Goal: Communication & Community: Answer question/provide support

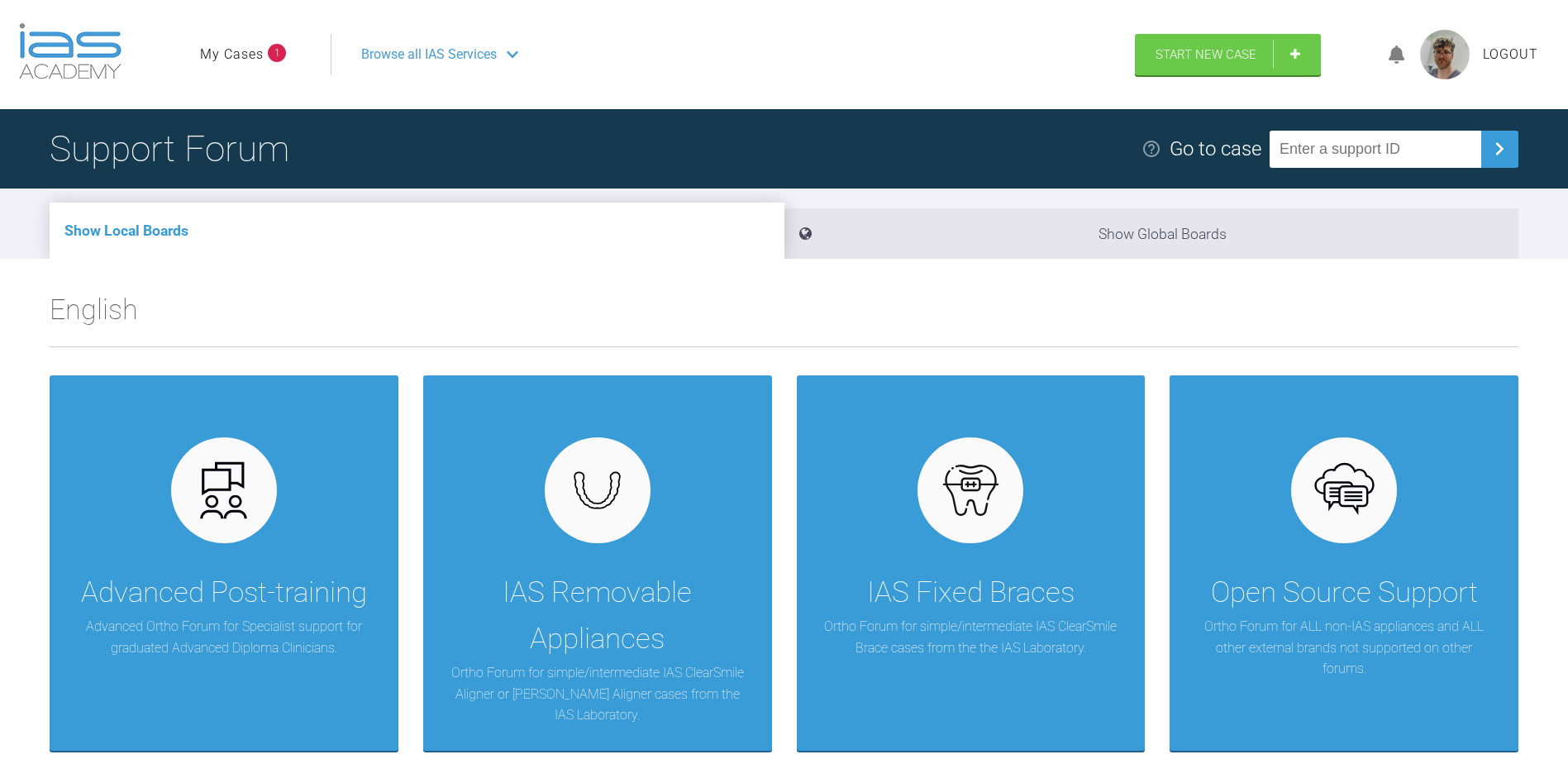
click at [241, 52] on link "My Cases" at bounding box center [231, 55] width 63 height 21
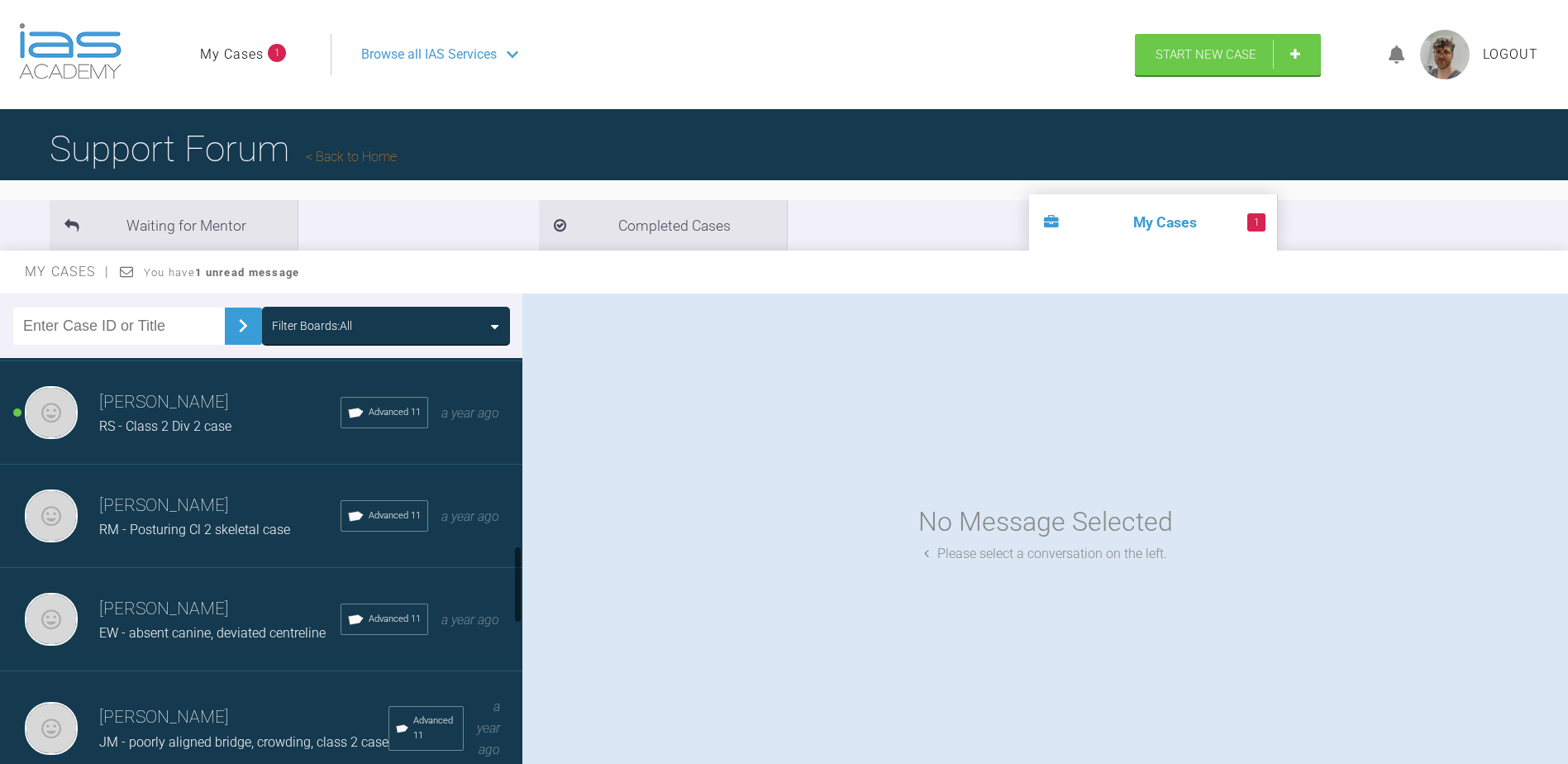
scroll to position [992, 0]
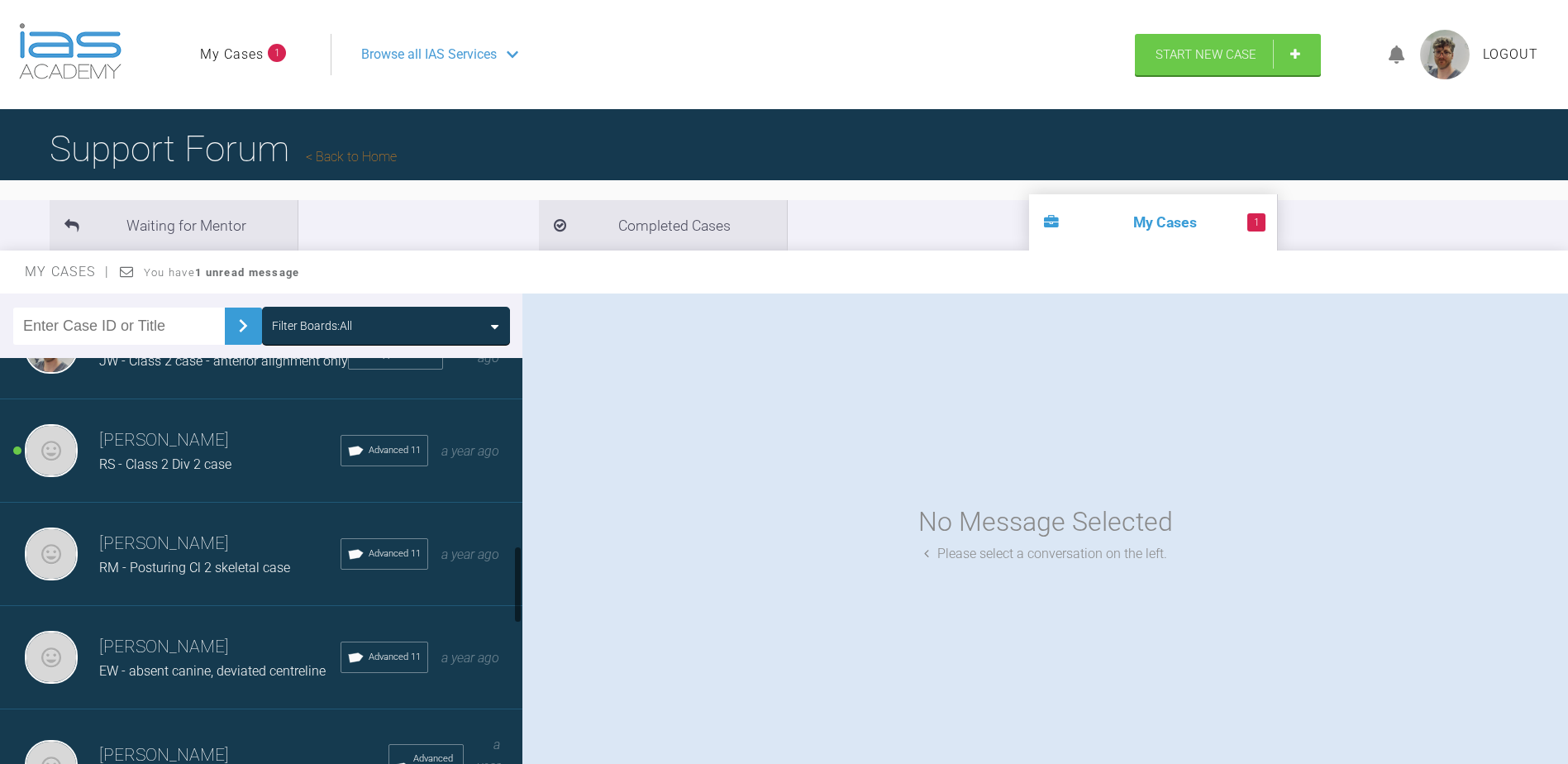
click at [259, 503] on div "[PERSON_NAME] RS - Class 2 Div 2 case Advanced 11 a year ago" at bounding box center [267, 451] width 535 height 103
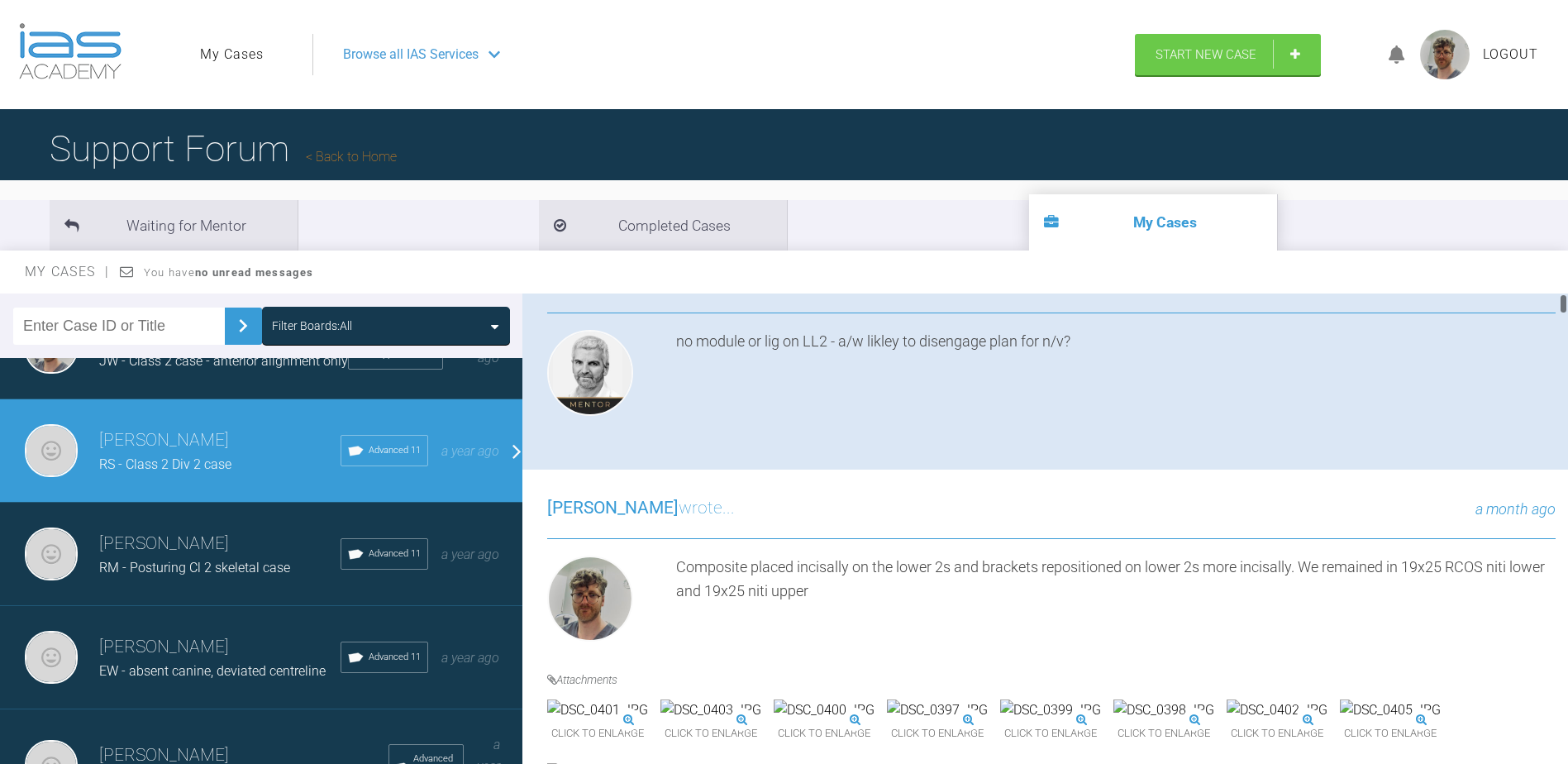
scroll to position [0, 0]
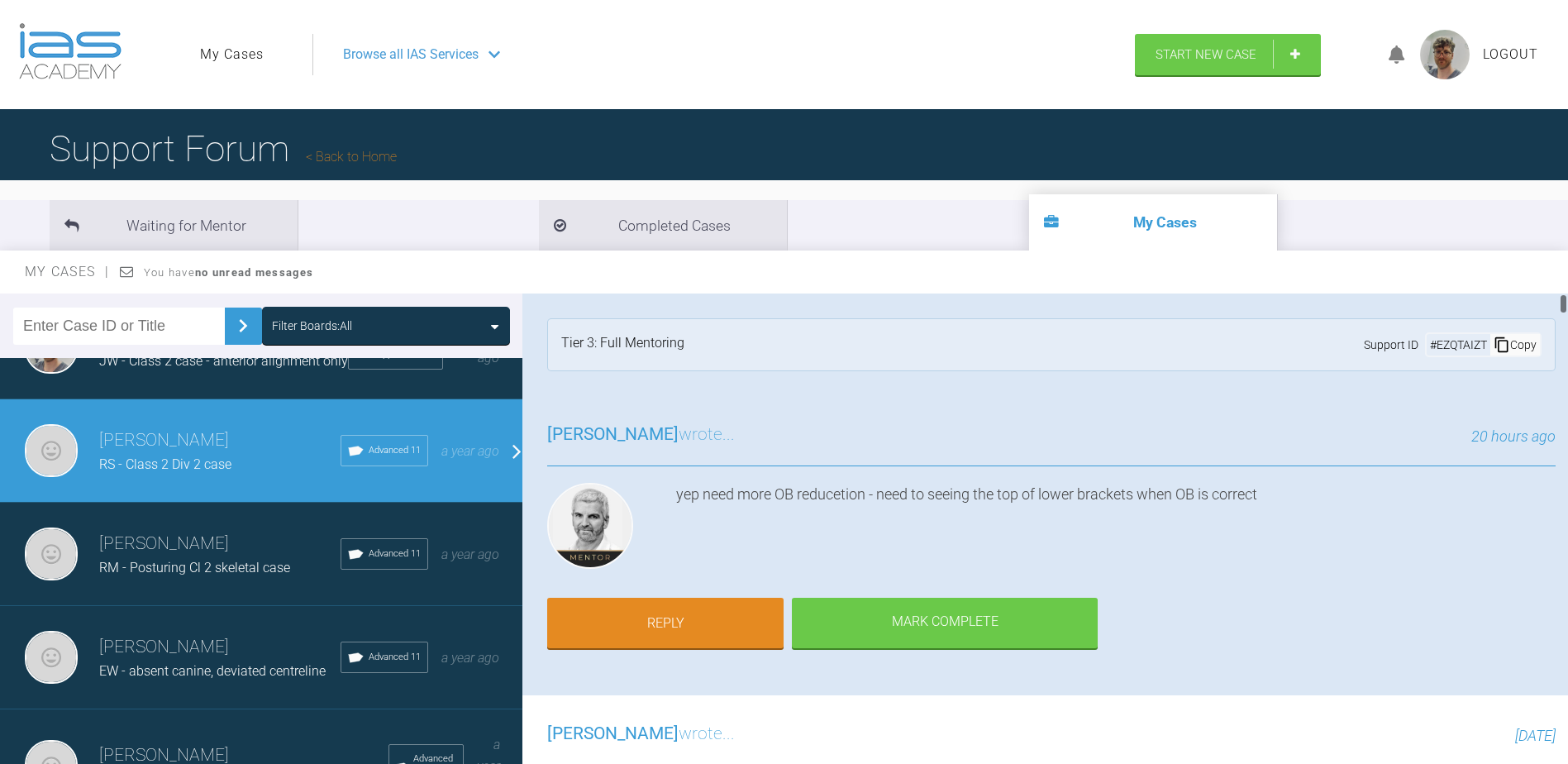
drag, startPoint x: 1562, startPoint y: 375, endPoint x: 1577, endPoint y: 241, distance: 134.8
click at [1568, 241] on html "My Cases Logout Browse all IAS Services Start New Case Logout Support Forum Bac…" at bounding box center [784, 468] width 1568 height 936
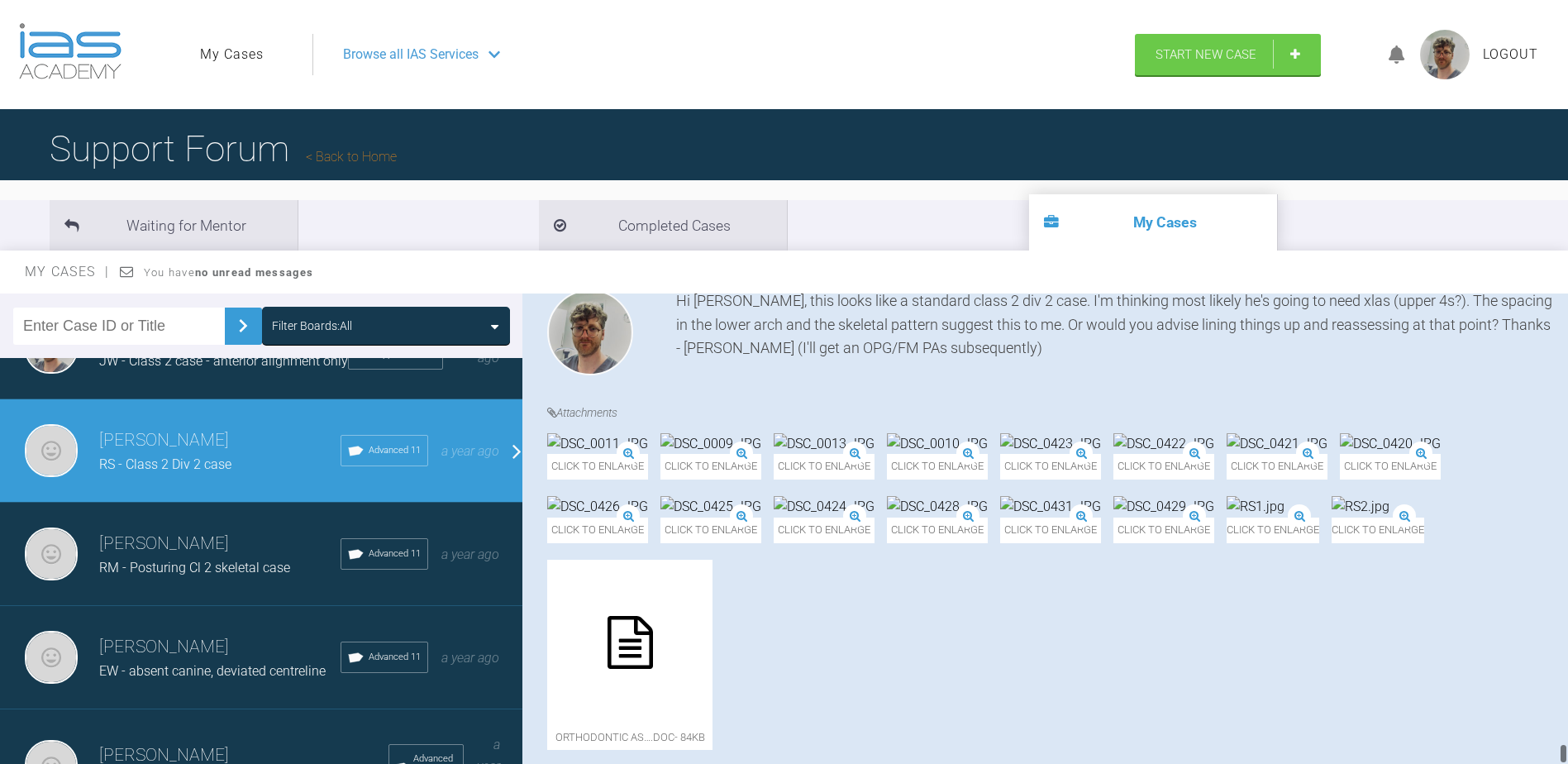
scroll to position [12592, 0]
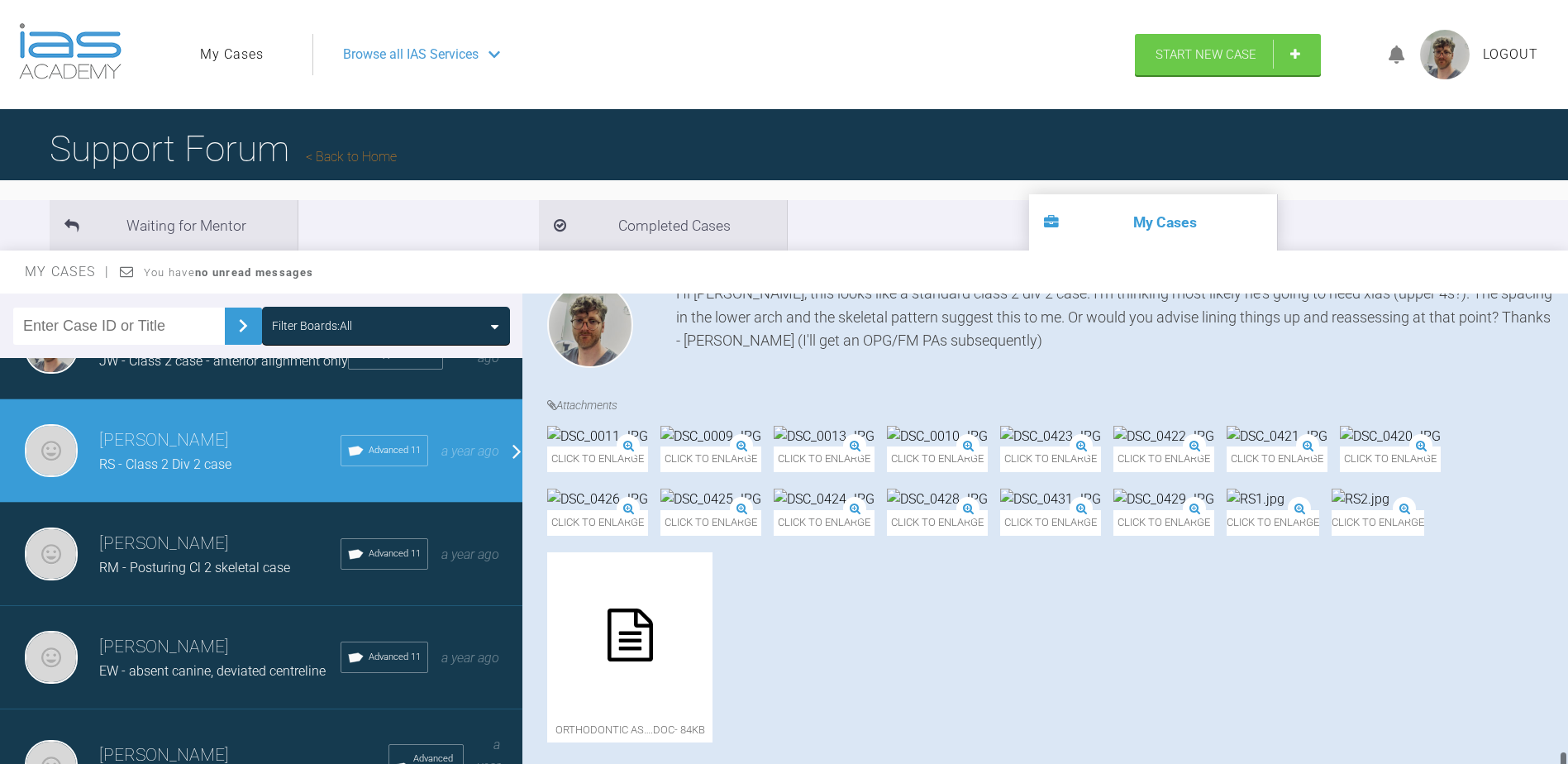
drag, startPoint x: 1562, startPoint y: 336, endPoint x: 1552, endPoint y: 807, distance: 471.1
click at [1552, 763] on html "My Cases Logout Browse all IAS Services Start New Case Logout Support Forum Bac…" at bounding box center [784, 468] width 1568 height 936
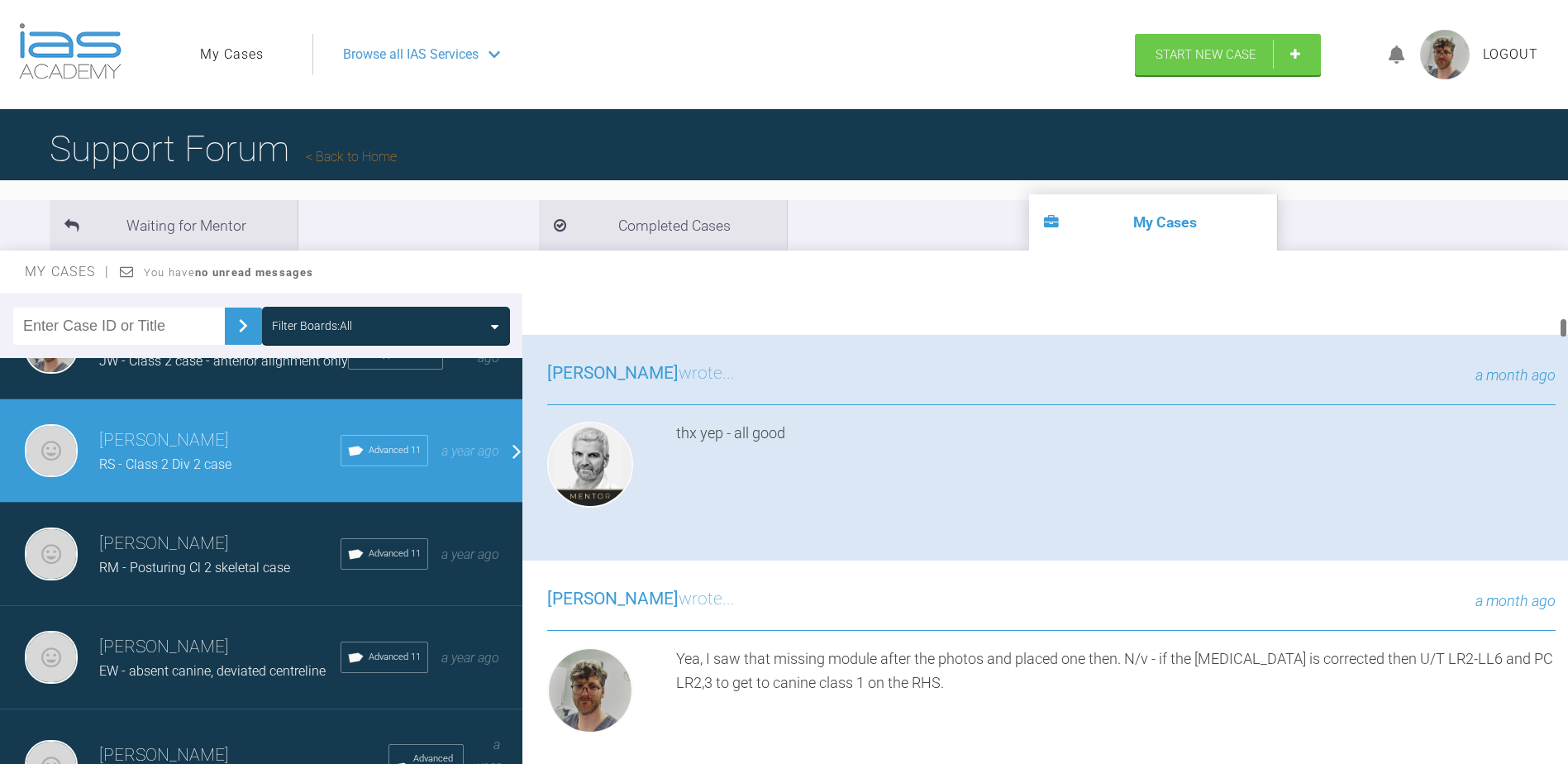
scroll to position [544, 0]
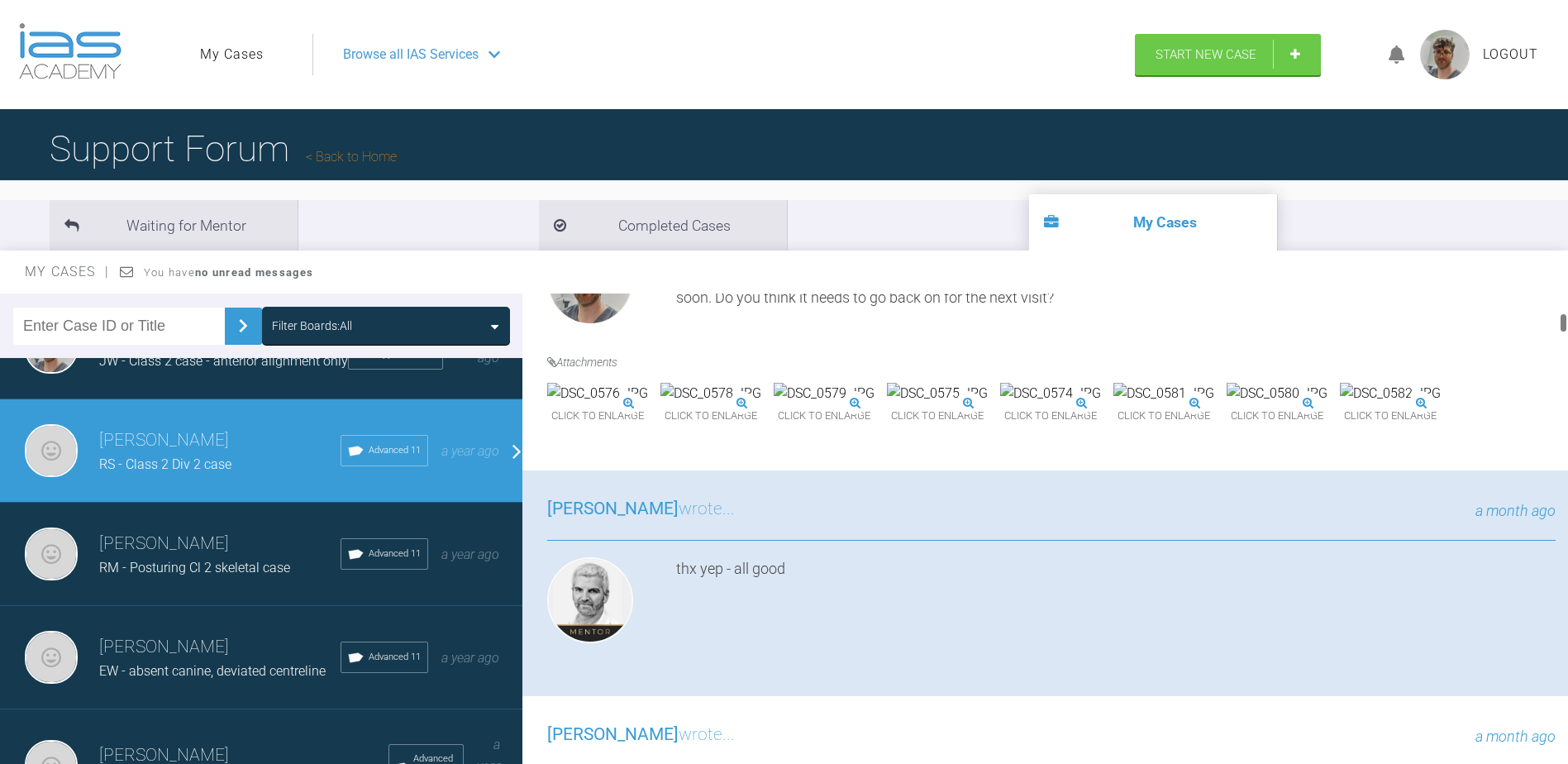
drag, startPoint x: 1565, startPoint y: 600, endPoint x: 1571, endPoint y: 326, distance: 274.1
click at [1568, 326] on html "My Cases Logout Browse all IAS Services Start New Case Logout Support Forum Bac…" at bounding box center [784, 468] width 1568 height 936
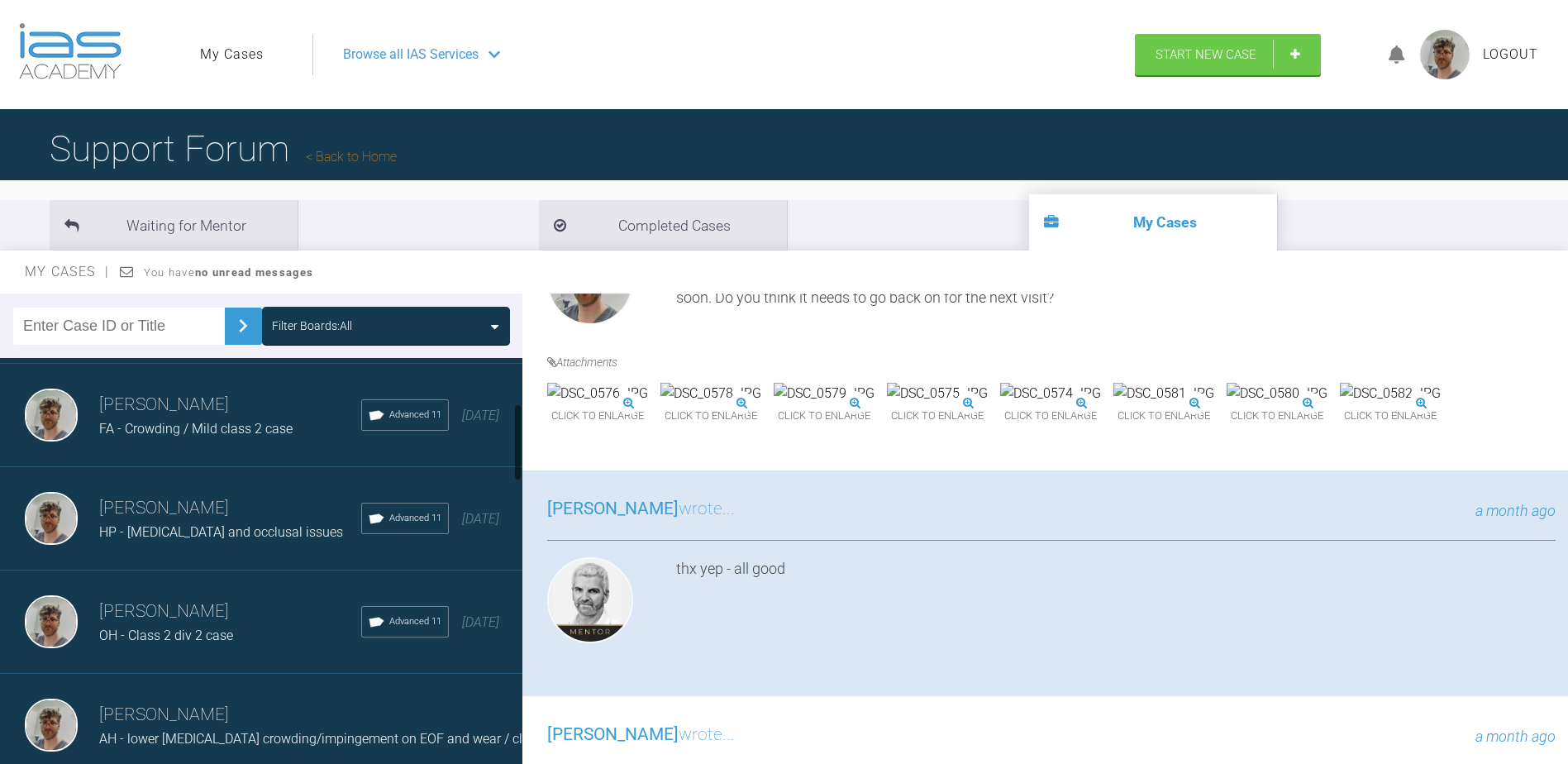
scroll to position [0, 0]
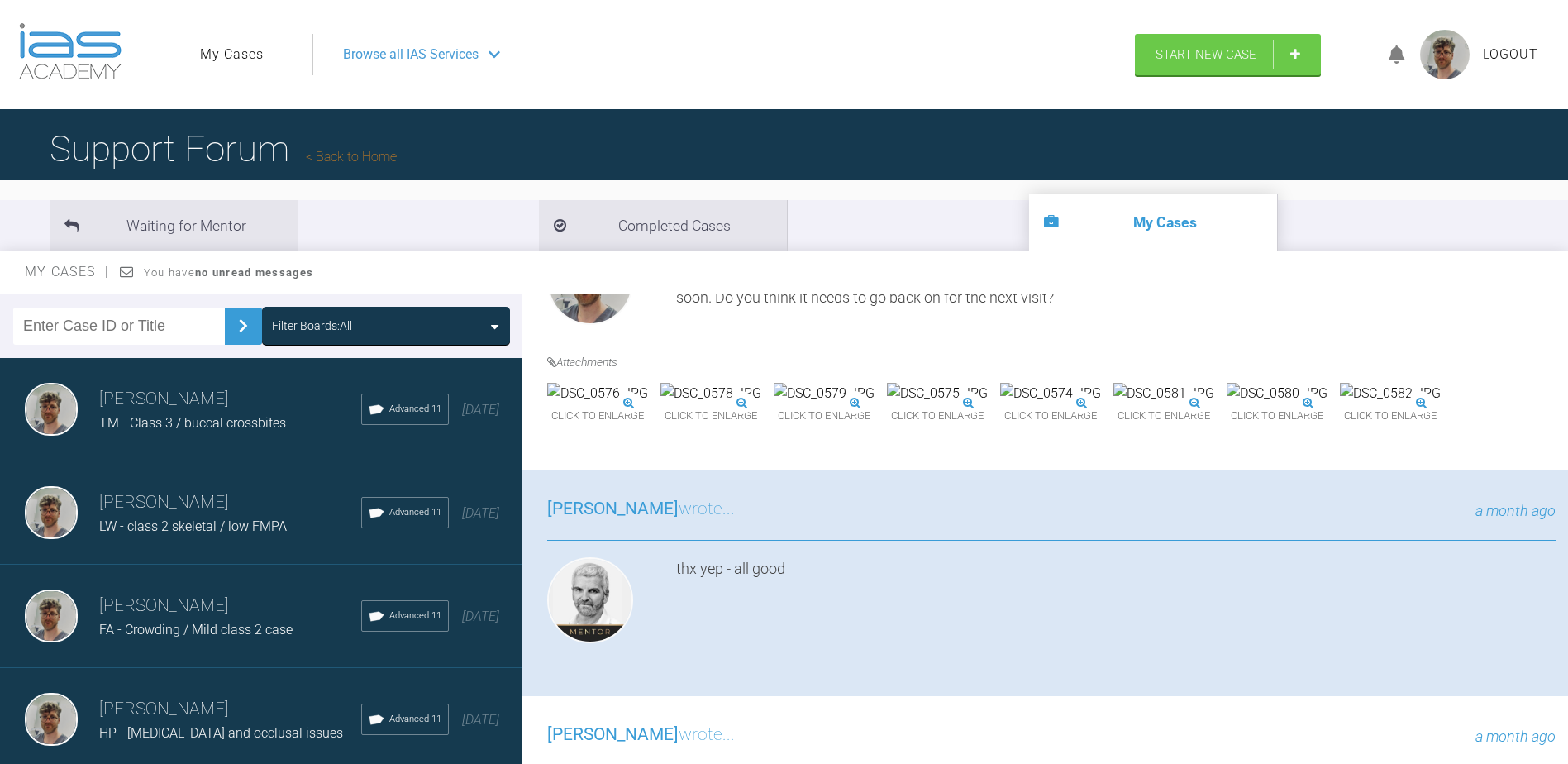
click at [276, 443] on div "[PERSON_NAME] TM - Class 3 / buccal crossbites Advanced 11 [DATE]" at bounding box center [267, 409] width 535 height 103
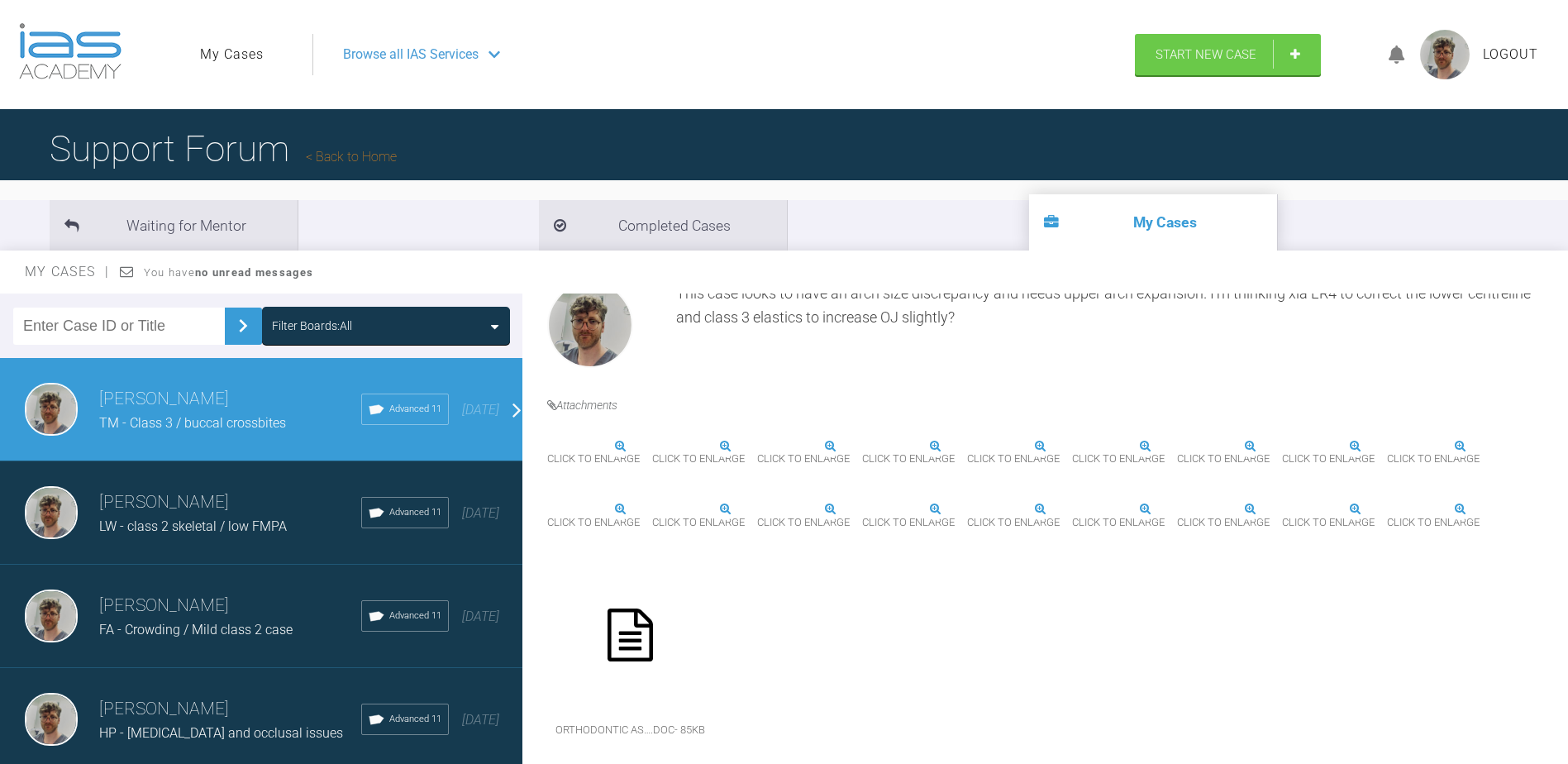
scroll to position [762, 0]
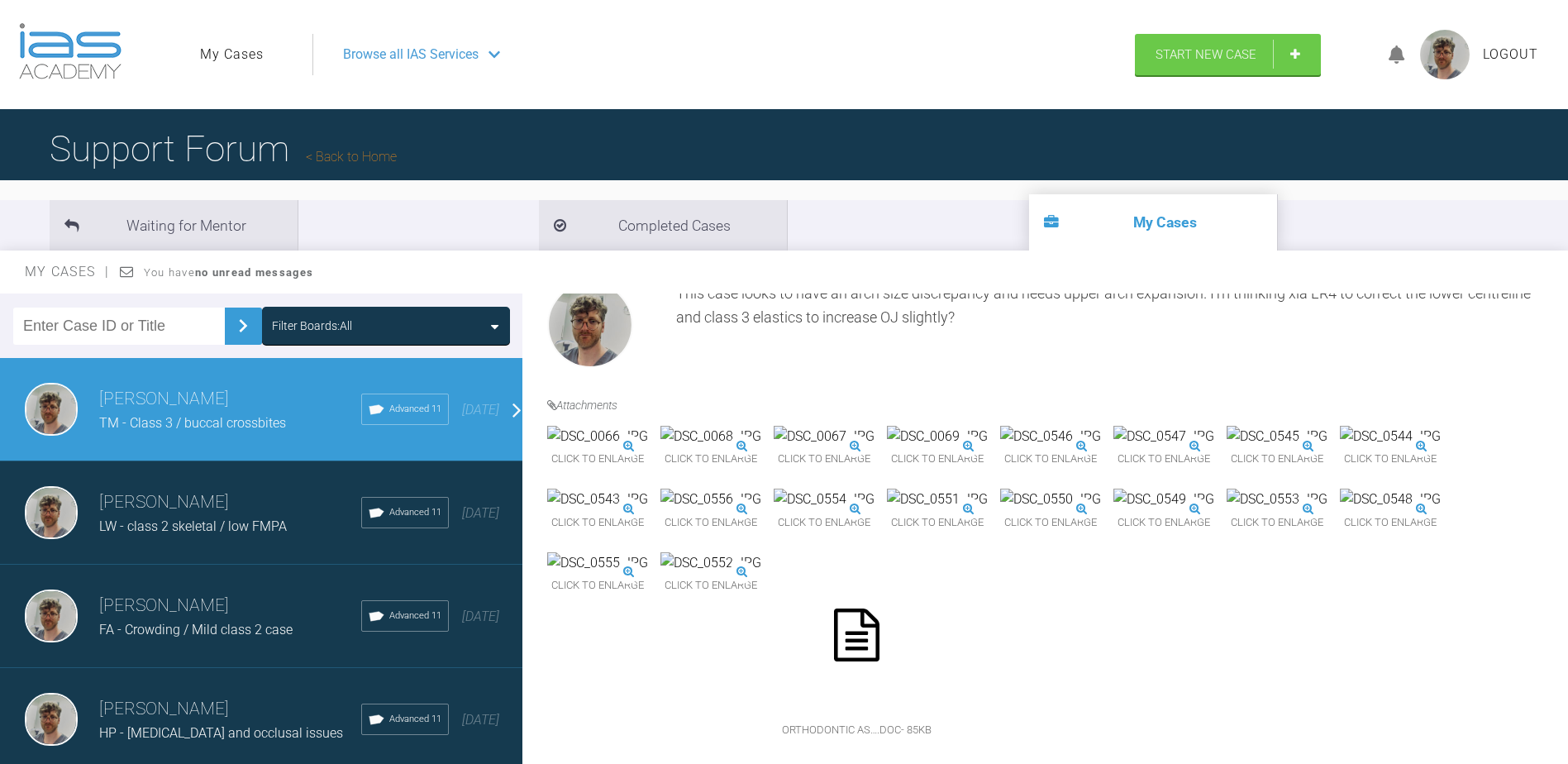
click at [887, 511] on img at bounding box center [938, 500] width 101 height 21
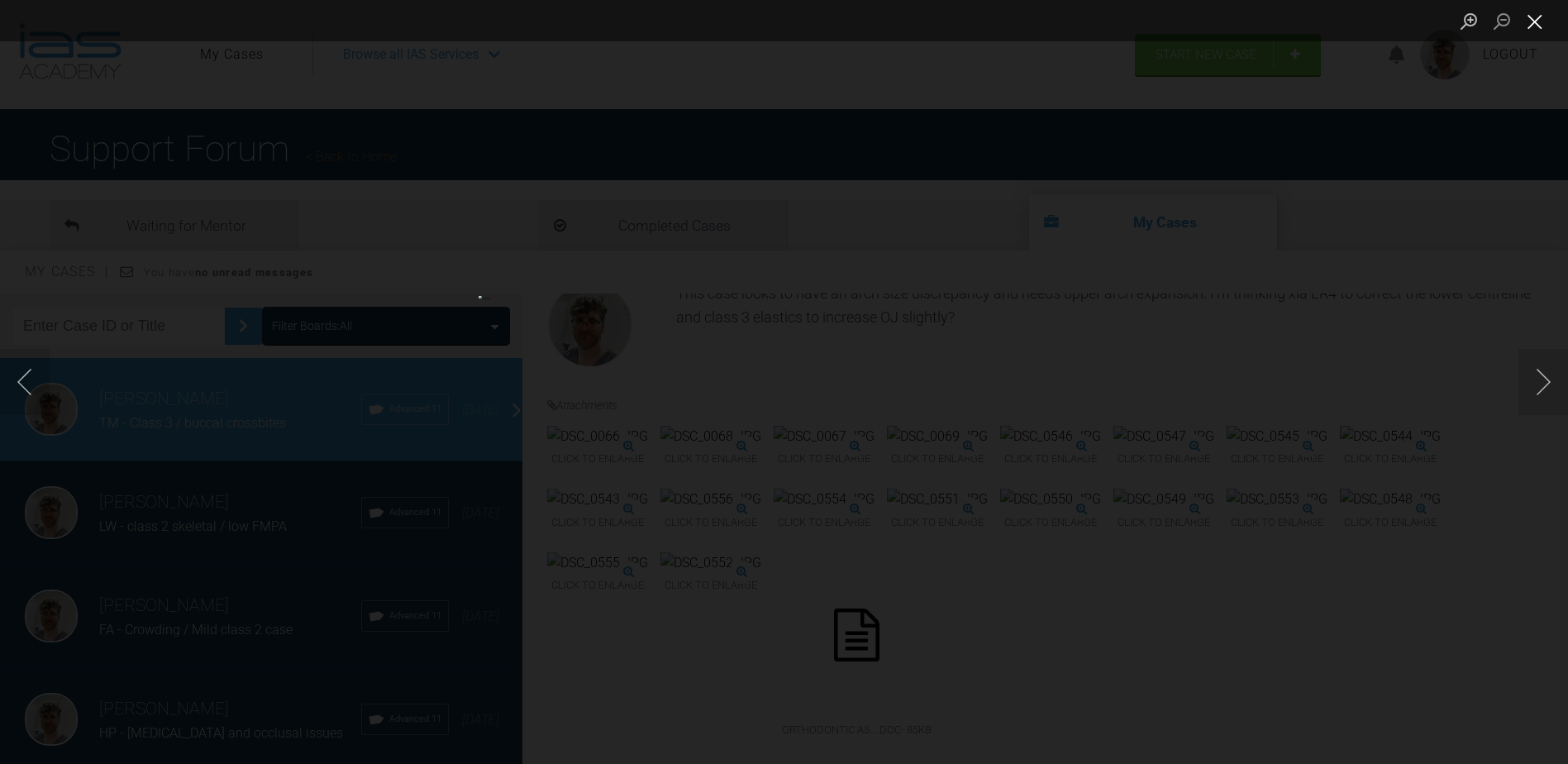
click at [1540, 19] on button "Close lightbox" at bounding box center [1535, 21] width 33 height 29
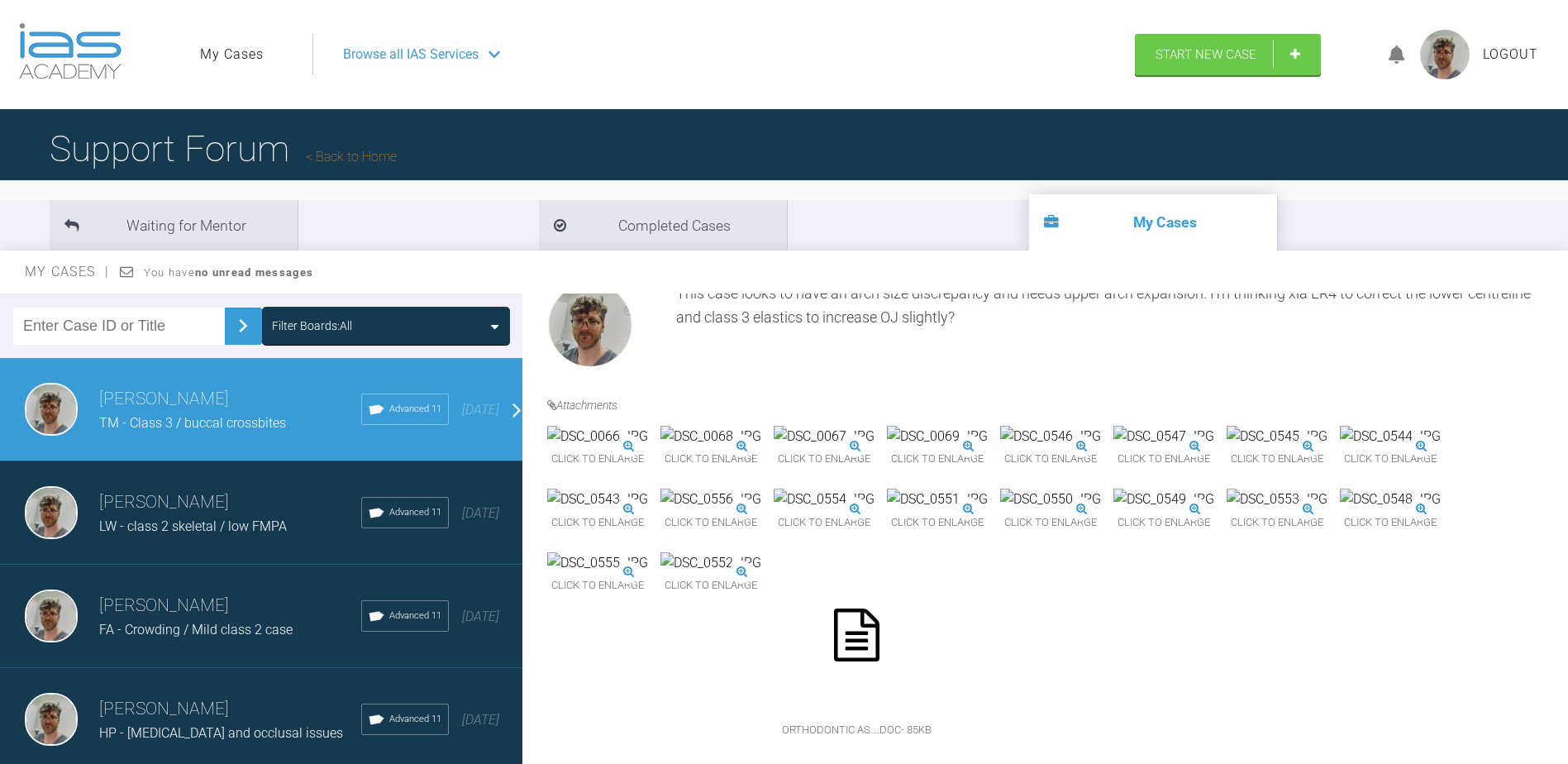
click at [762, 574] on img at bounding box center [711, 563] width 101 height 21
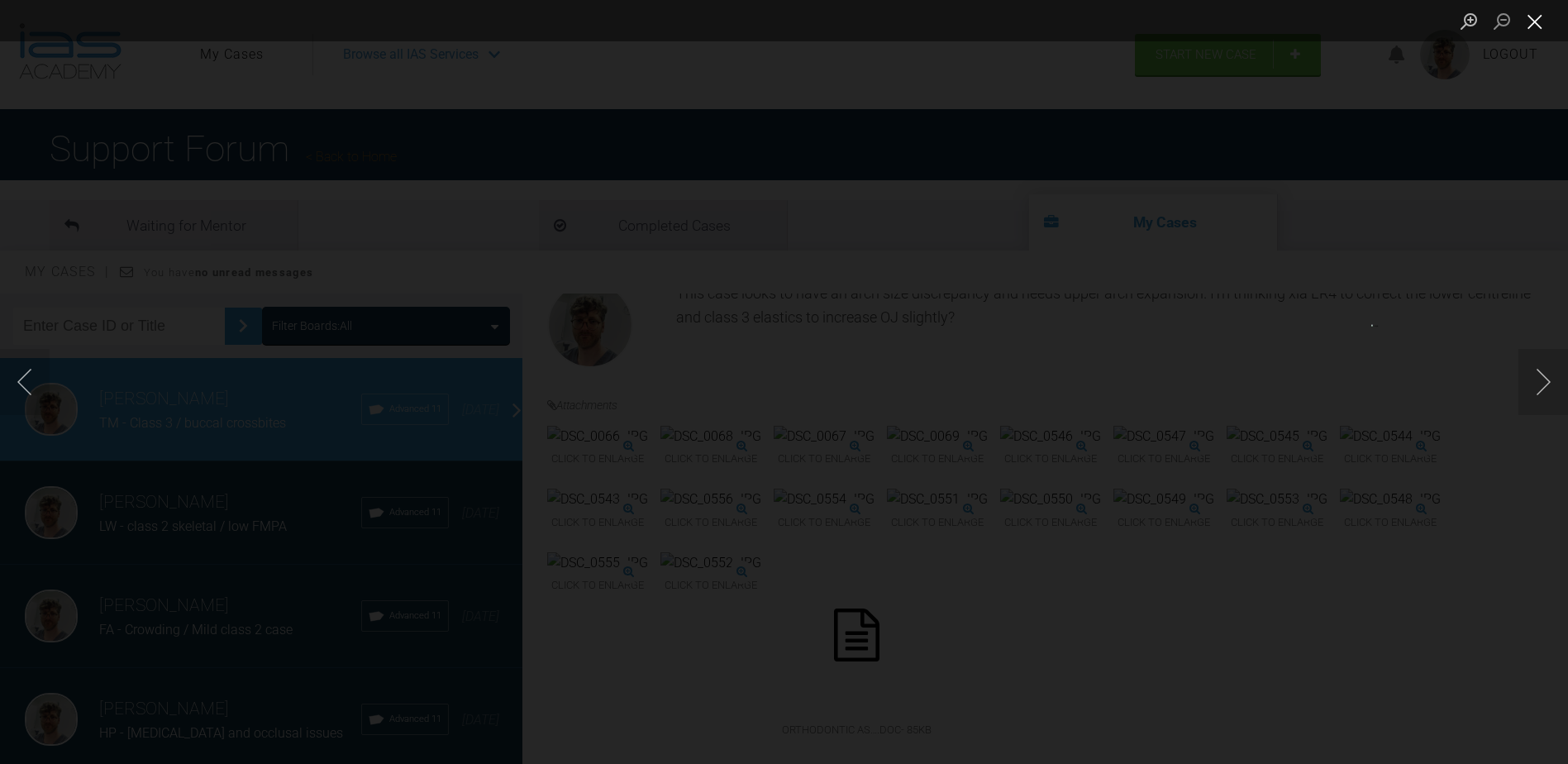
click at [1527, 23] on button "Close lightbox" at bounding box center [1535, 21] width 33 height 29
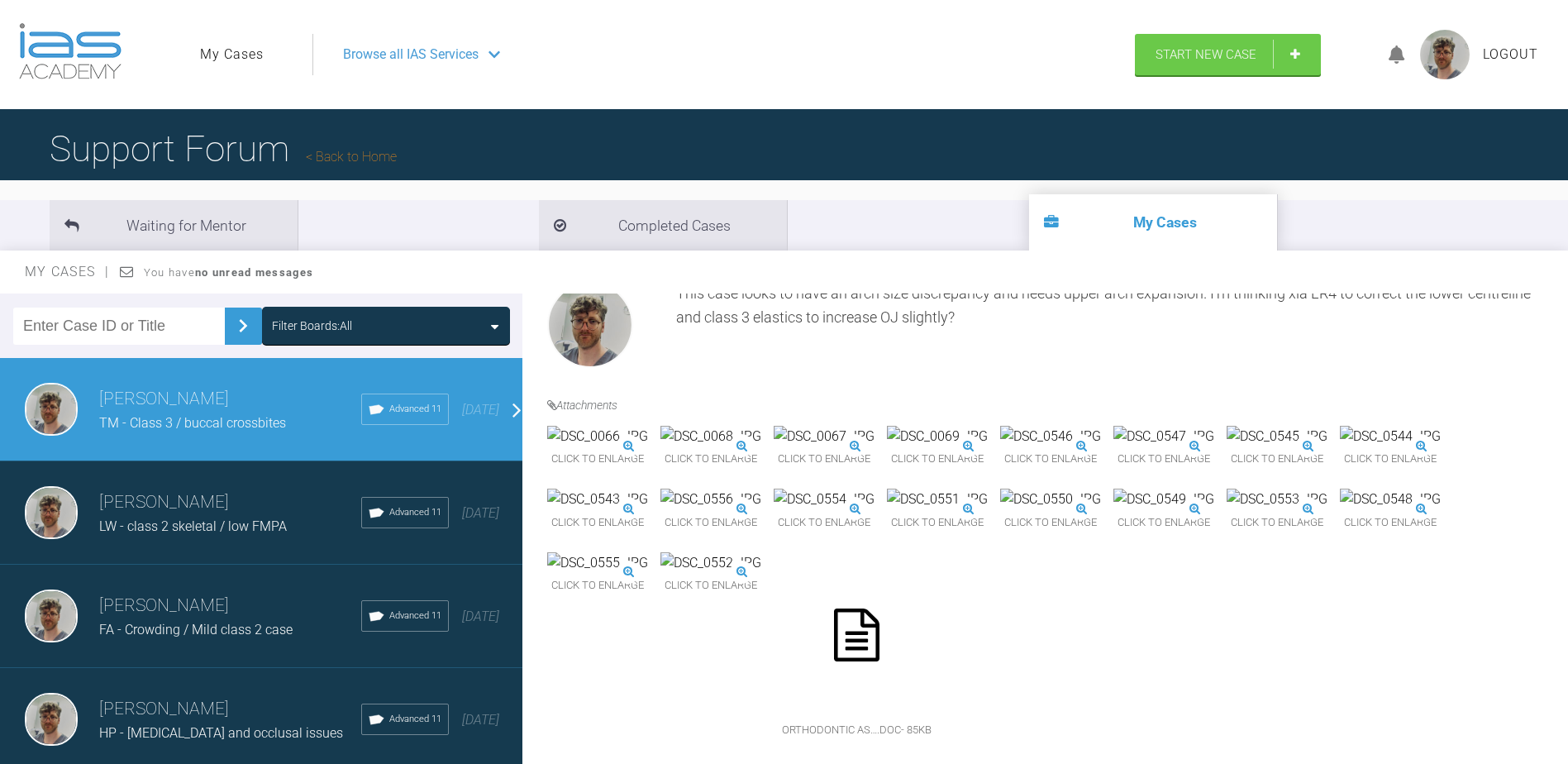
click at [1340, 426] on img at bounding box center [1391, 437] width 101 height 21
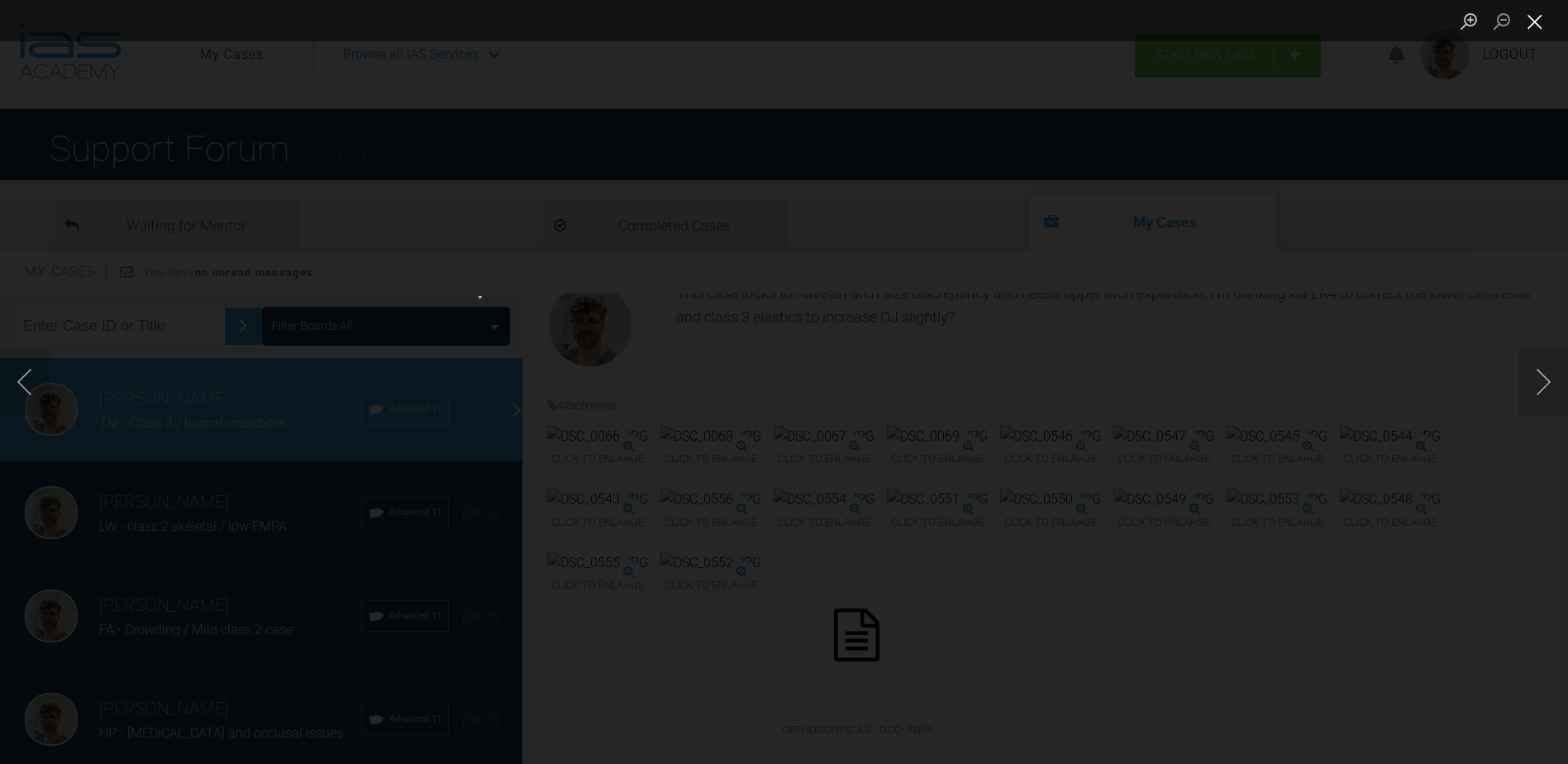
click at [1535, 26] on button "Close lightbox" at bounding box center [1535, 21] width 33 height 29
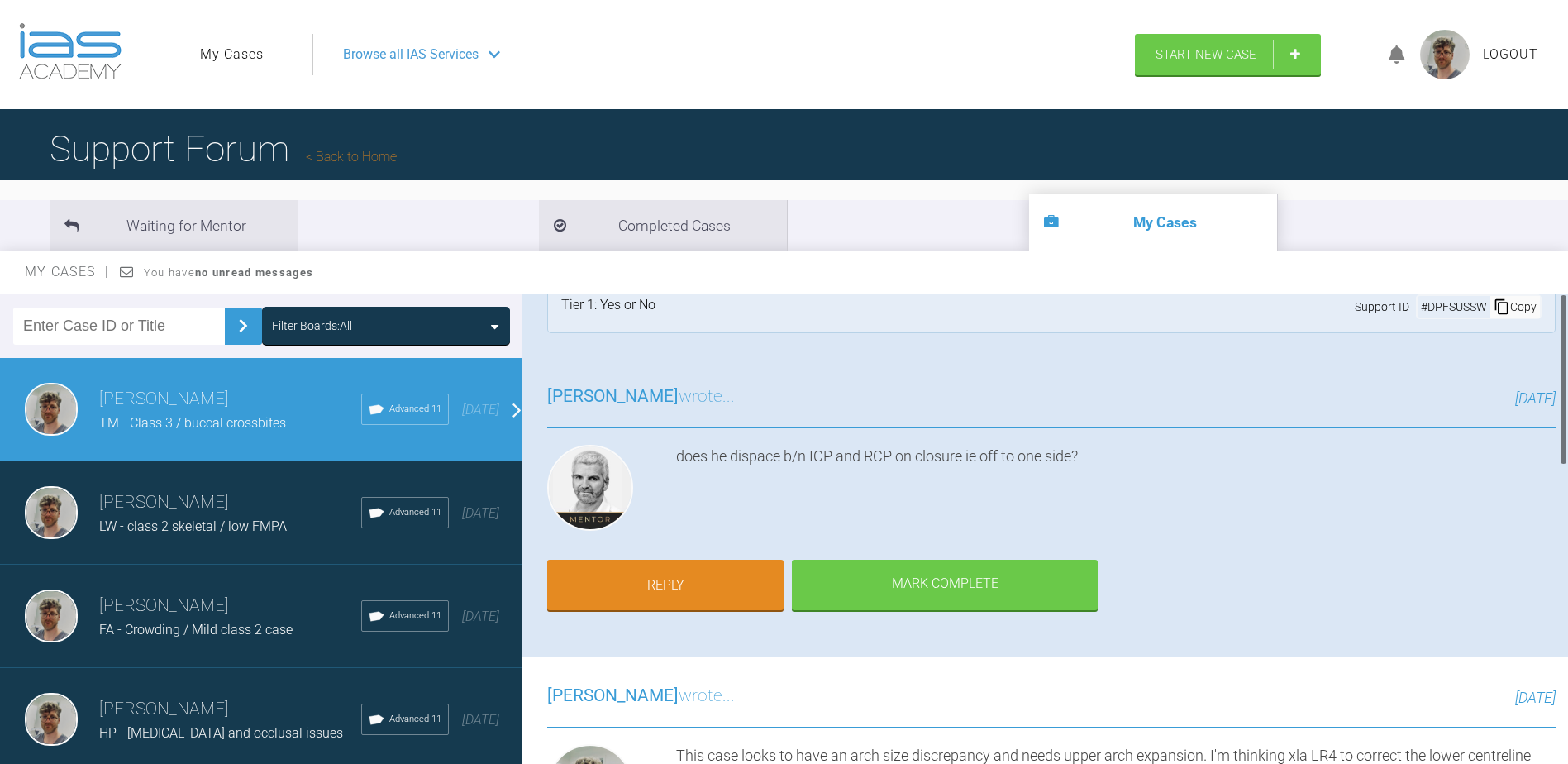
scroll to position [0, 0]
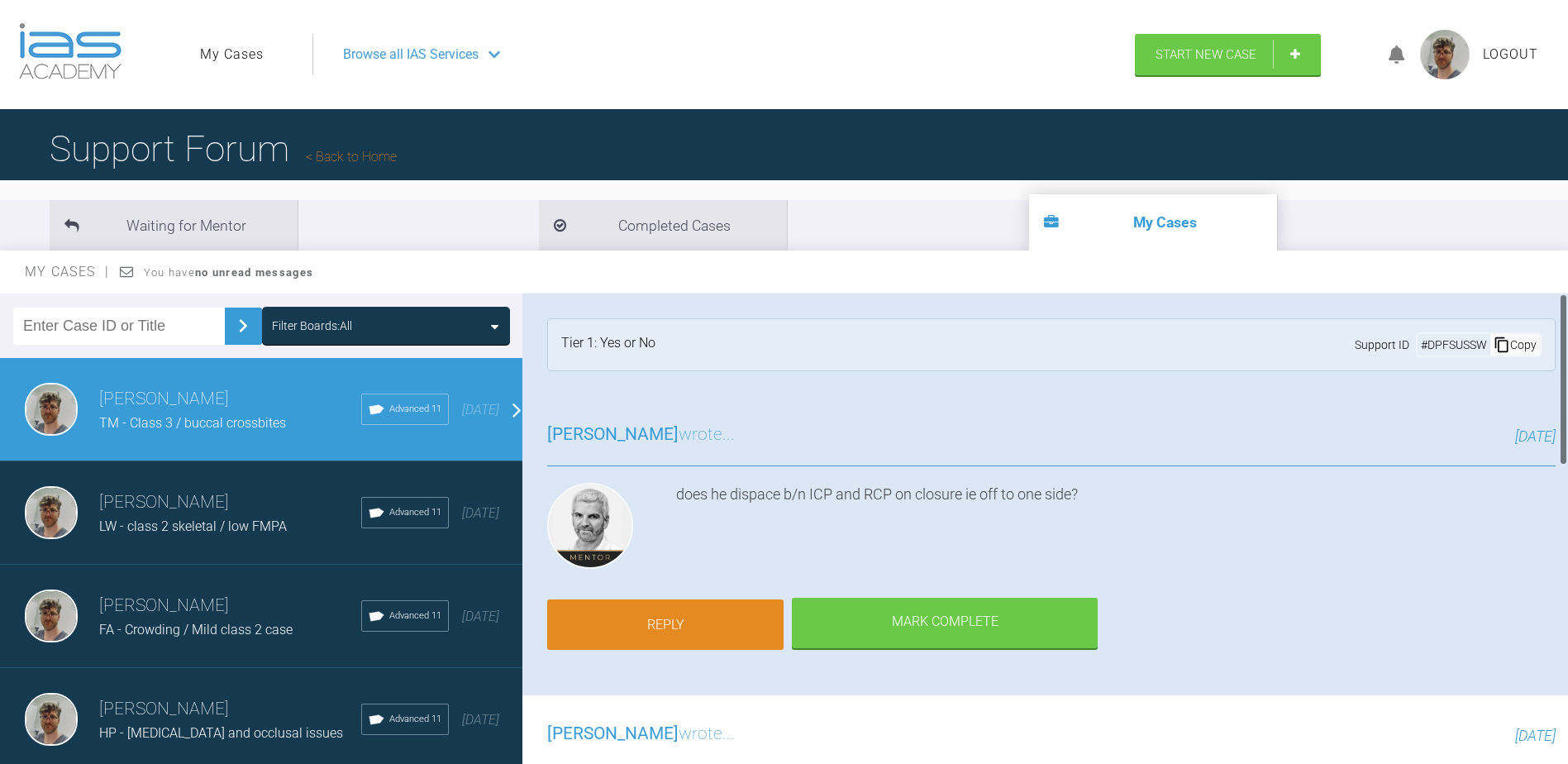
click at [725, 620] on link "Reply" at bounding box center [665, 625] width 237 height 52
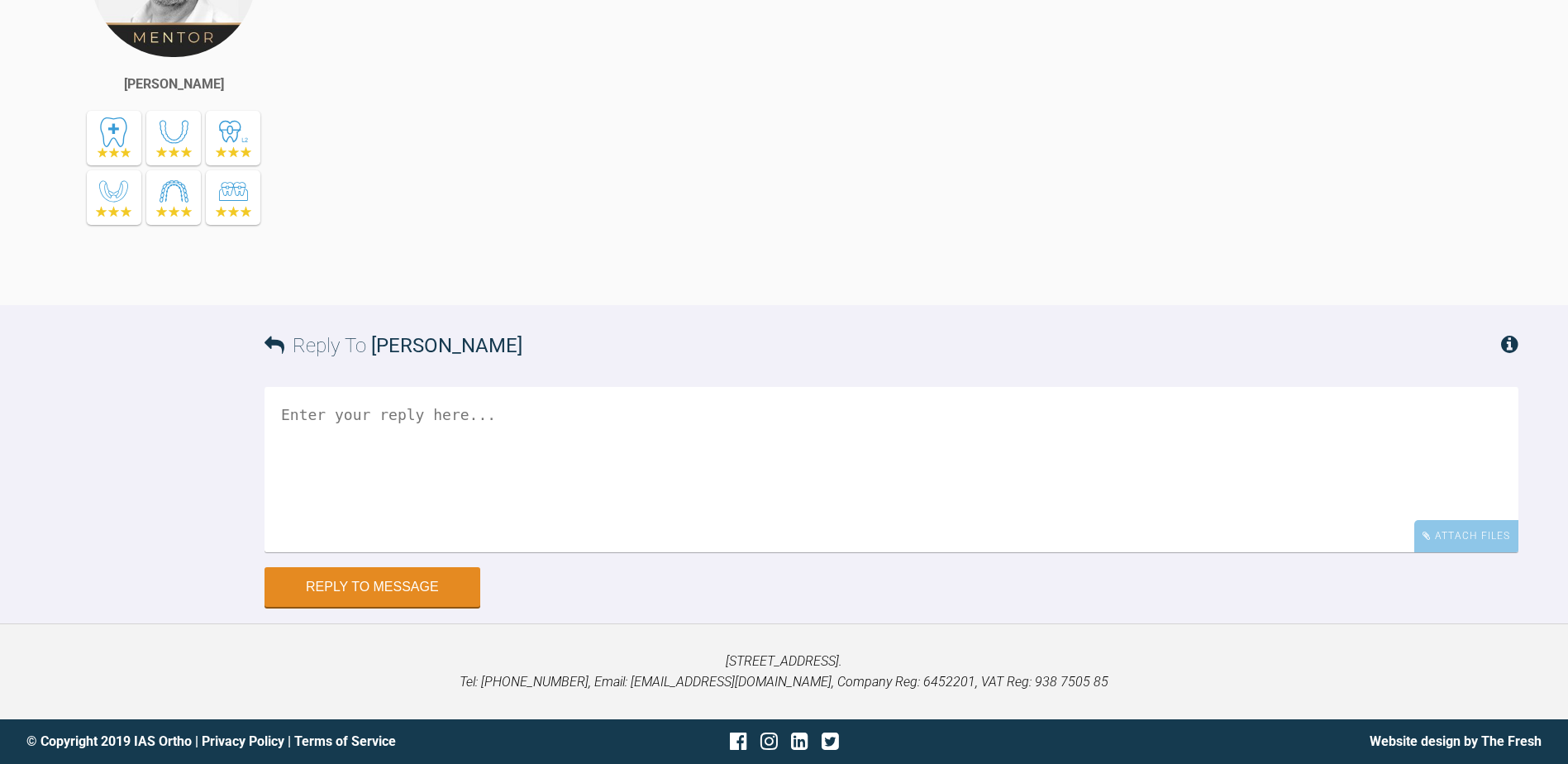
scroll to position [1273, 0]
click at [626, 553] on textarea at bounding box center [892, 470] width 1254 height 166
drag, startPoint x: 424, startPoint y: 747, endPoint x: 493, endPoint y: 581, distance: 179.8
click at [493, 581] on div "Reply To [PERSON_NAME] Looks to displace from RCT to ICP Attach Files Drag and …" at bounding box center [784, 455] width 1568 height 301
click at [496, 553] on textarea "Looks to displace from RCT to ICP" at bounding box center [892, 470] width 1254 height 166
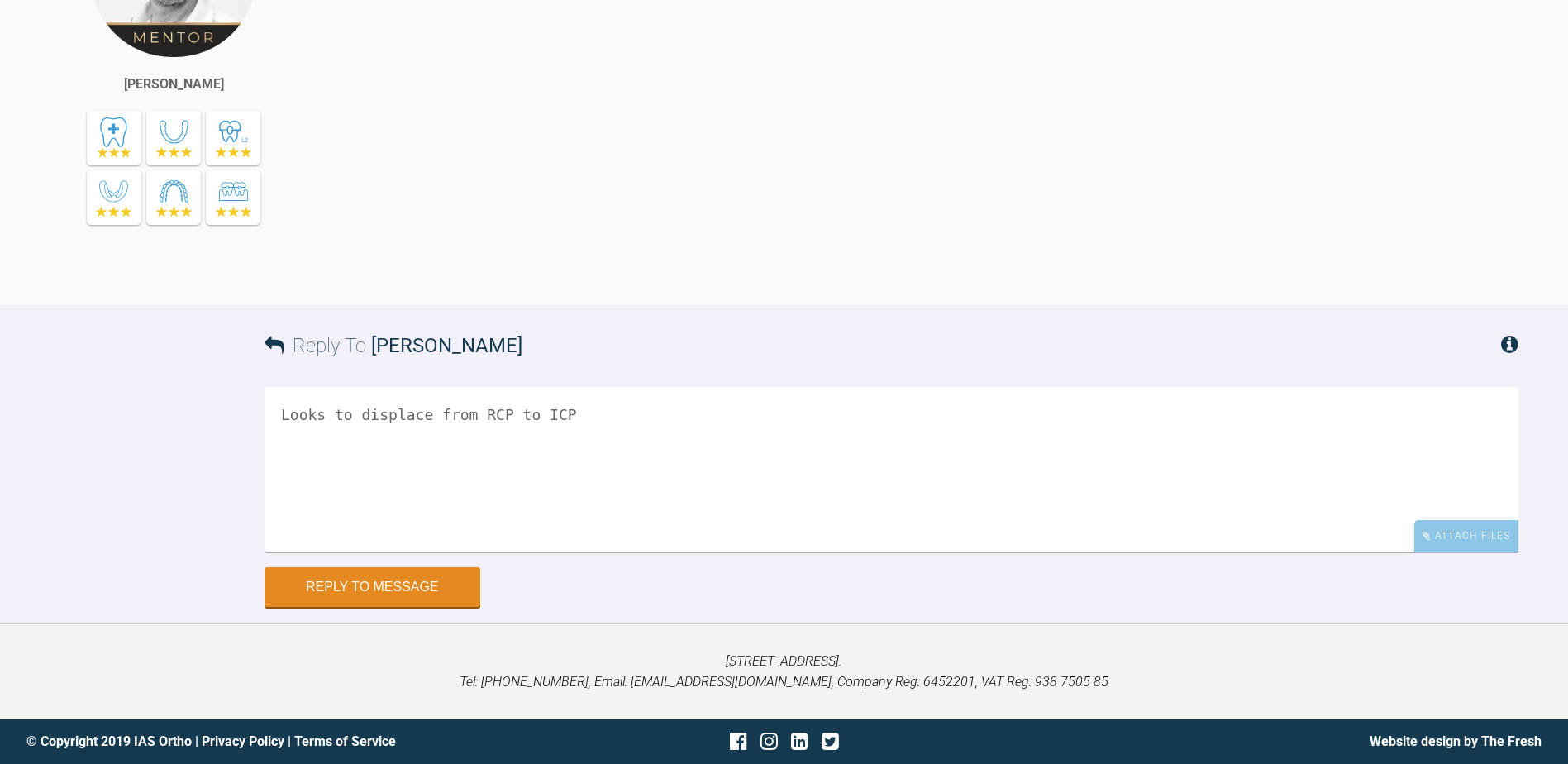
scroll to position [1438, 0]
type textarea "Looks to displace from RCP to ICP"
click at [445, 595] on button "Reply to Message" at bounding box center [373, 589] width 216 height 40
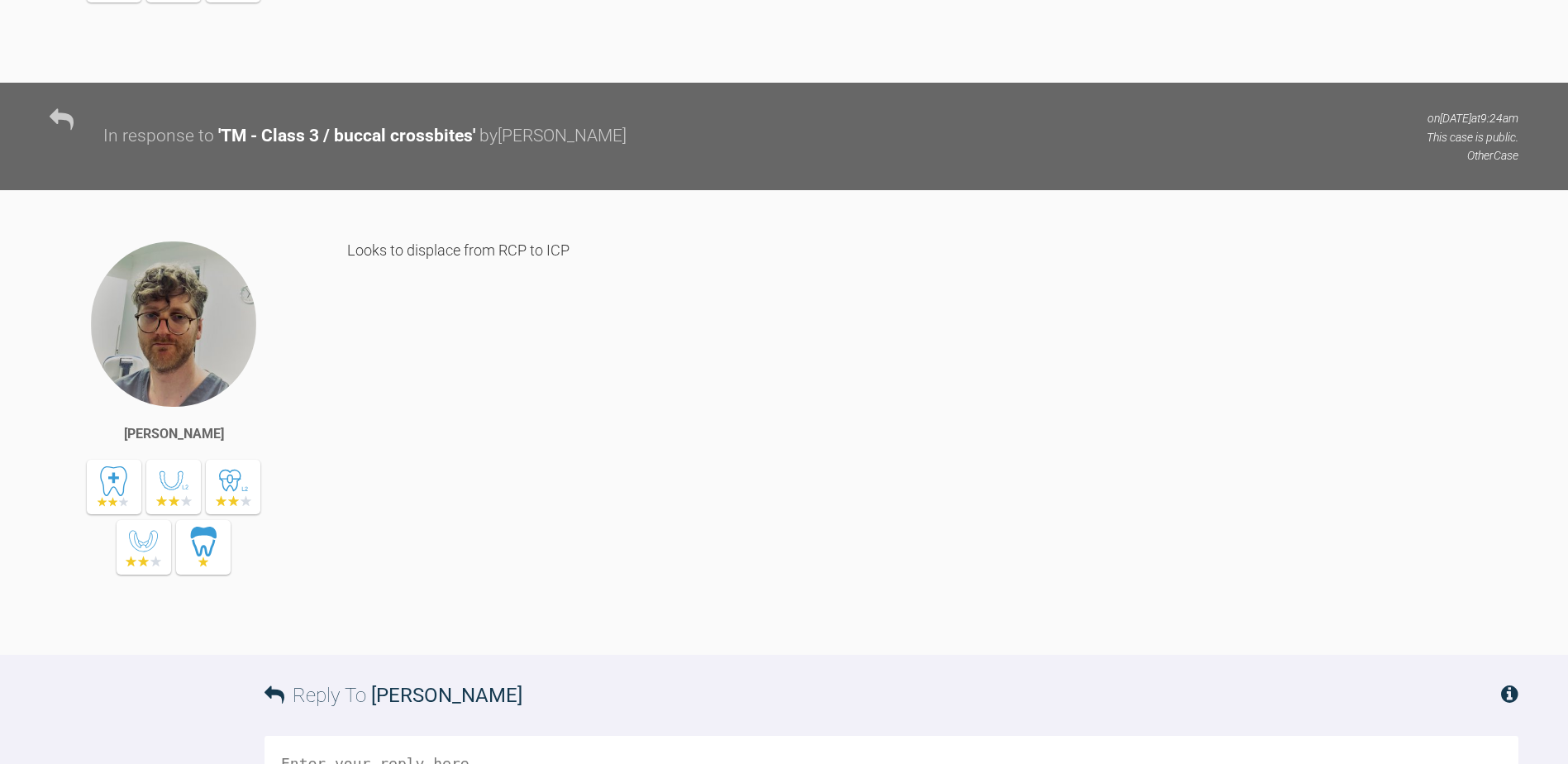
scroll to position [1183, 0]
